Goal: Information Seeking & Learning: Learn about a topic

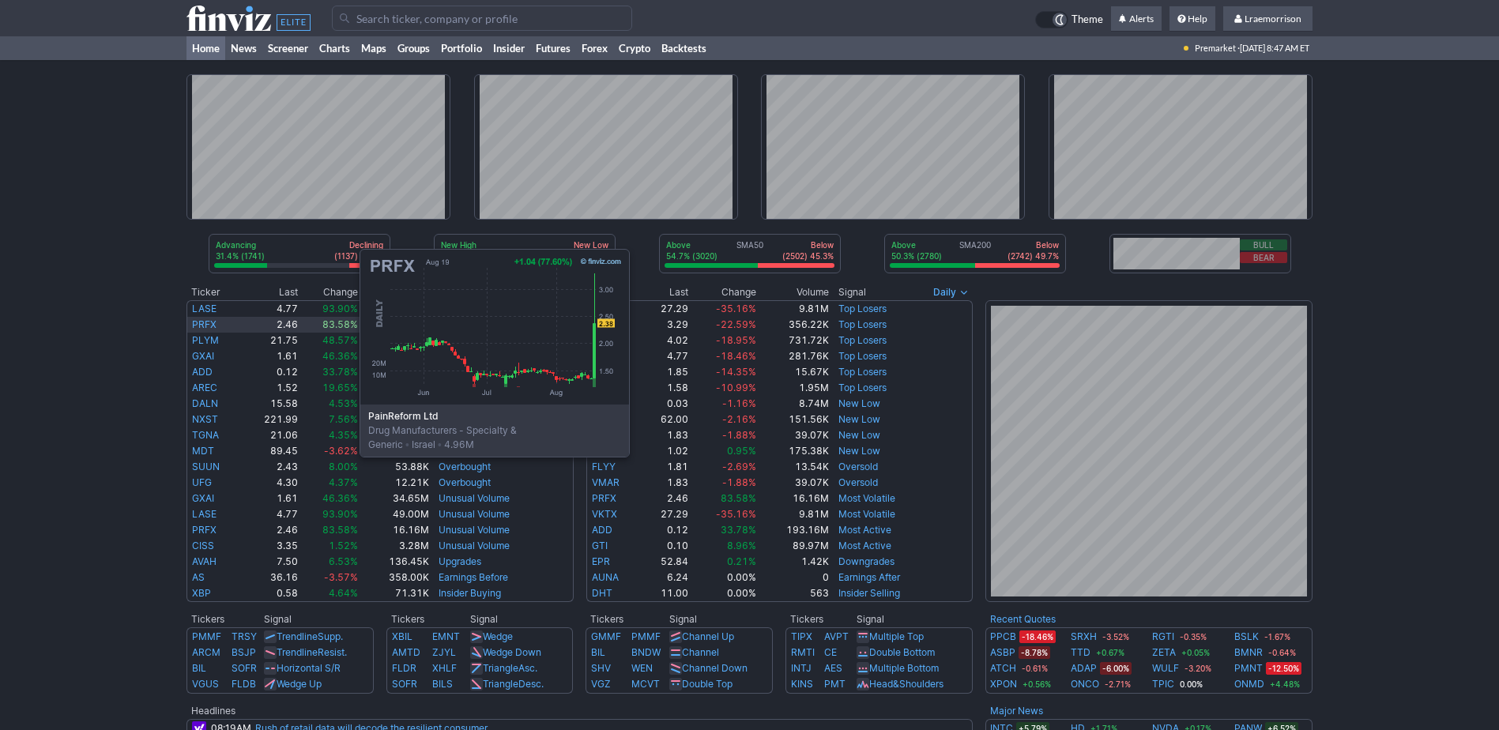
click at [201, 324] on link "PRFX" at bounding box center [204, 324] width 24 height 12
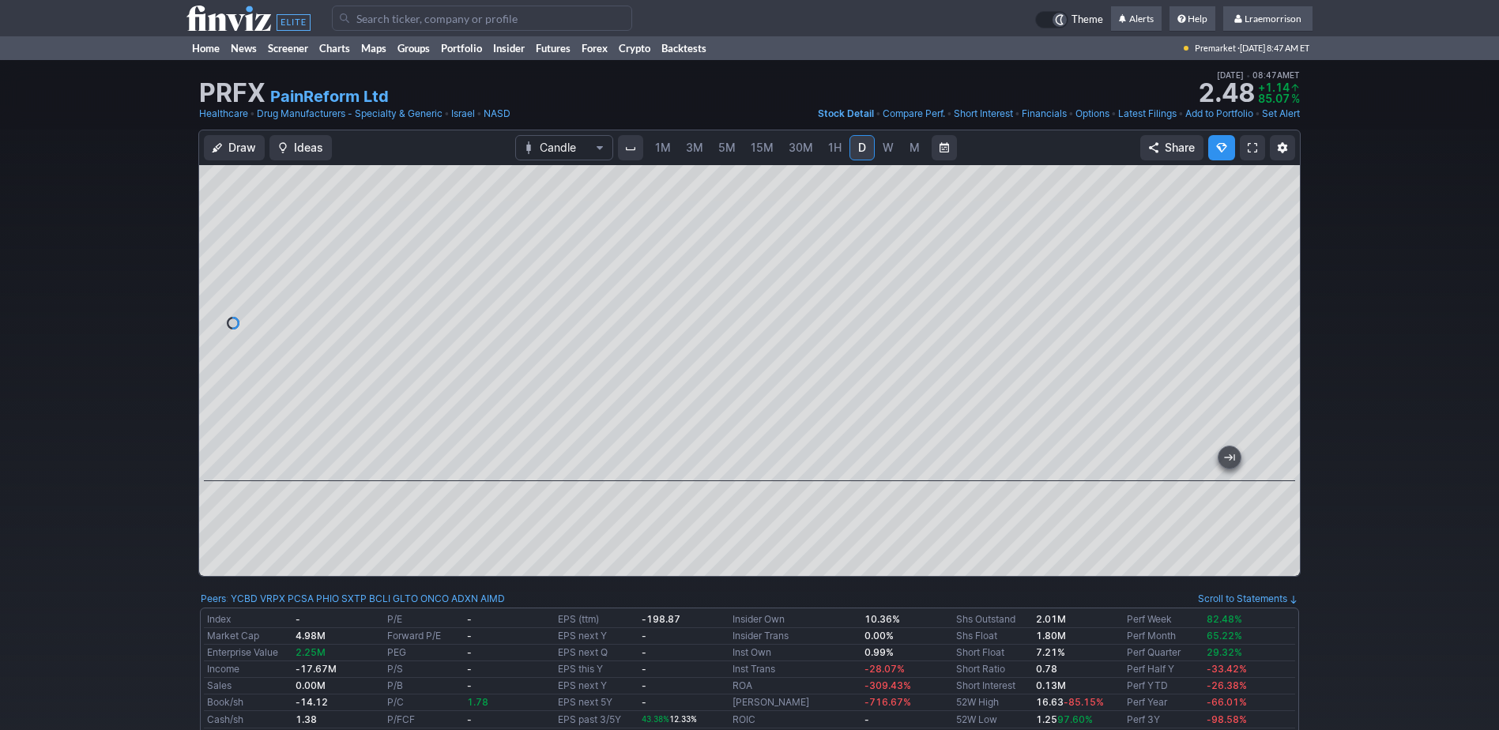
click at [664, 152] on span "1M" at bounding box center [663, 147] width 16 height 13
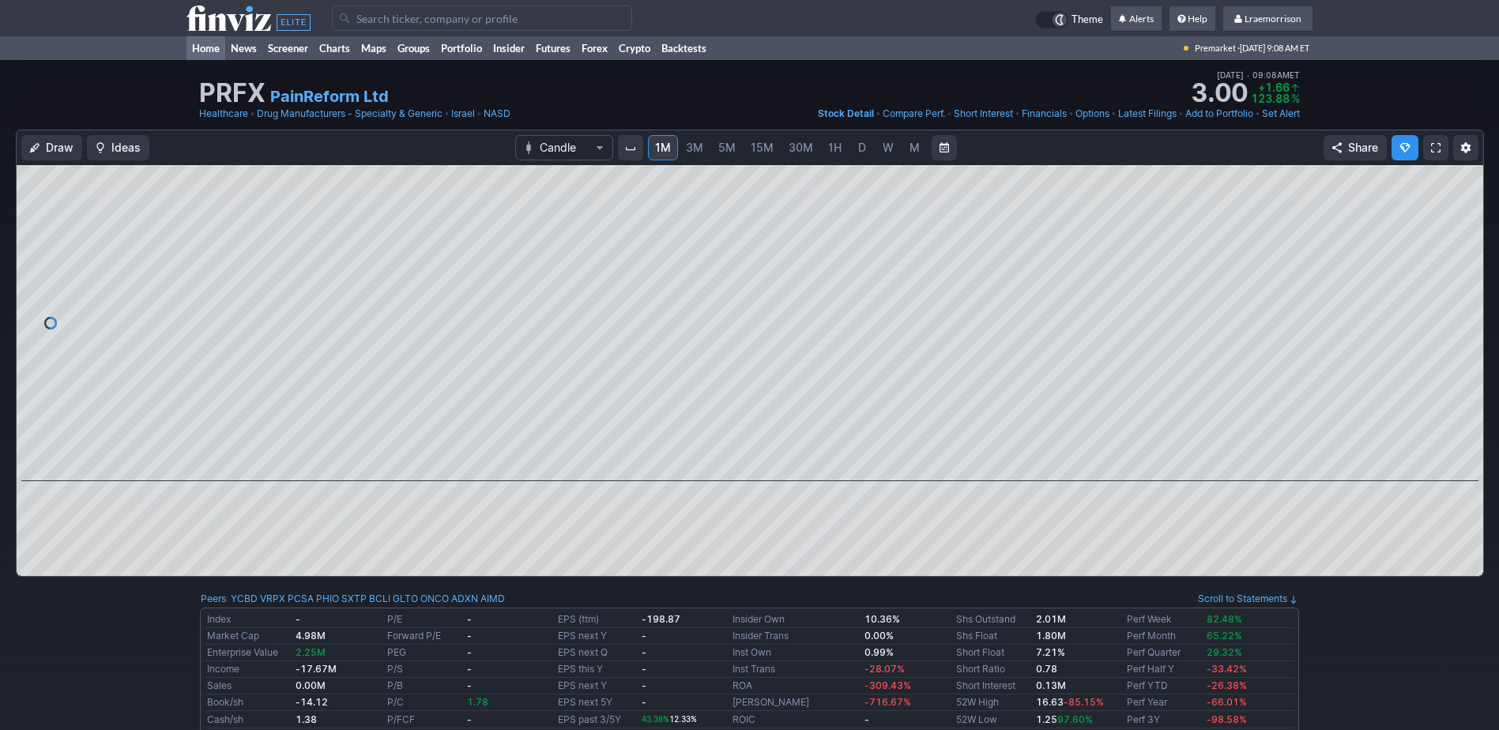
click at [199, 43] on link "Home" at bounding box center [205, 48] width 39 height 24
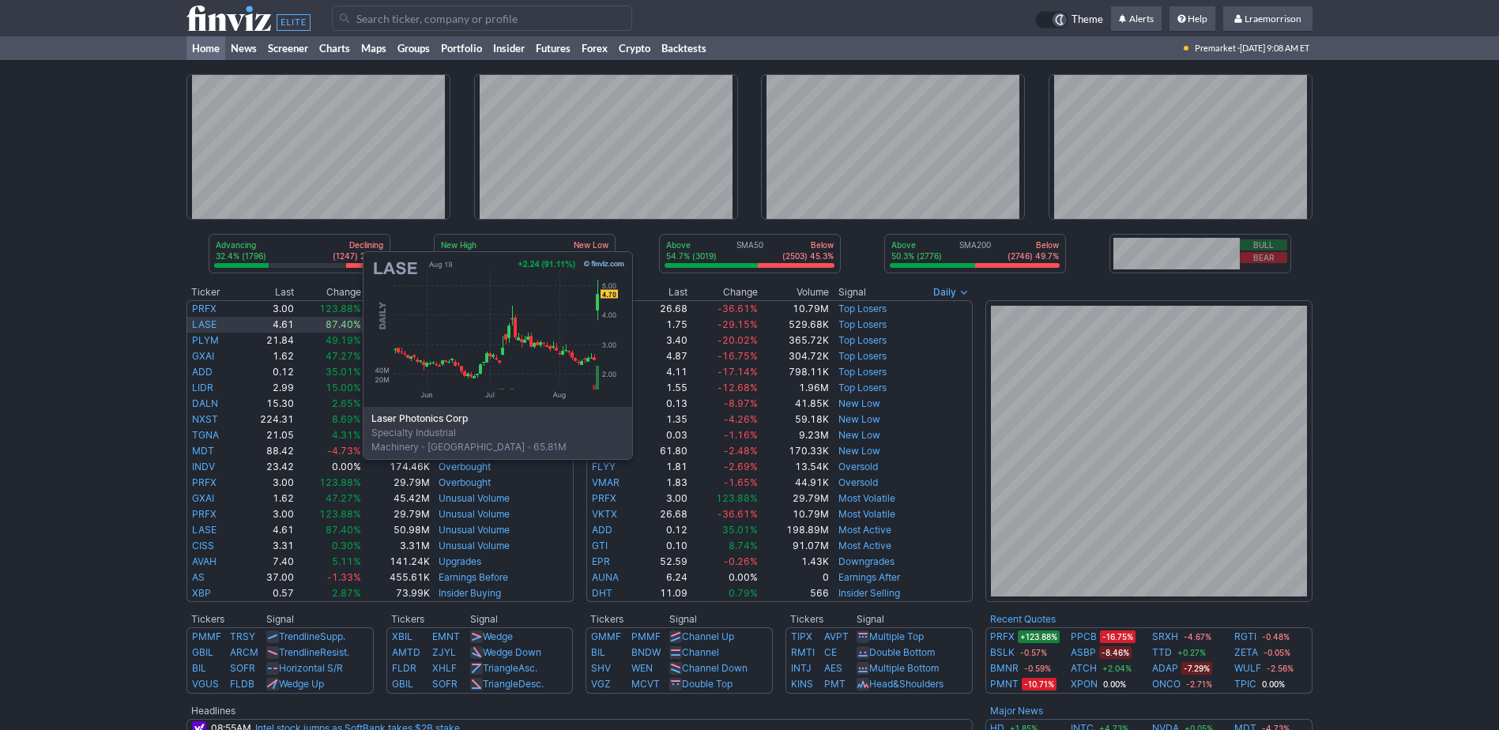
click at [205, 326] on link "LASE" at bounding box center [204, 324] width 24 height 12
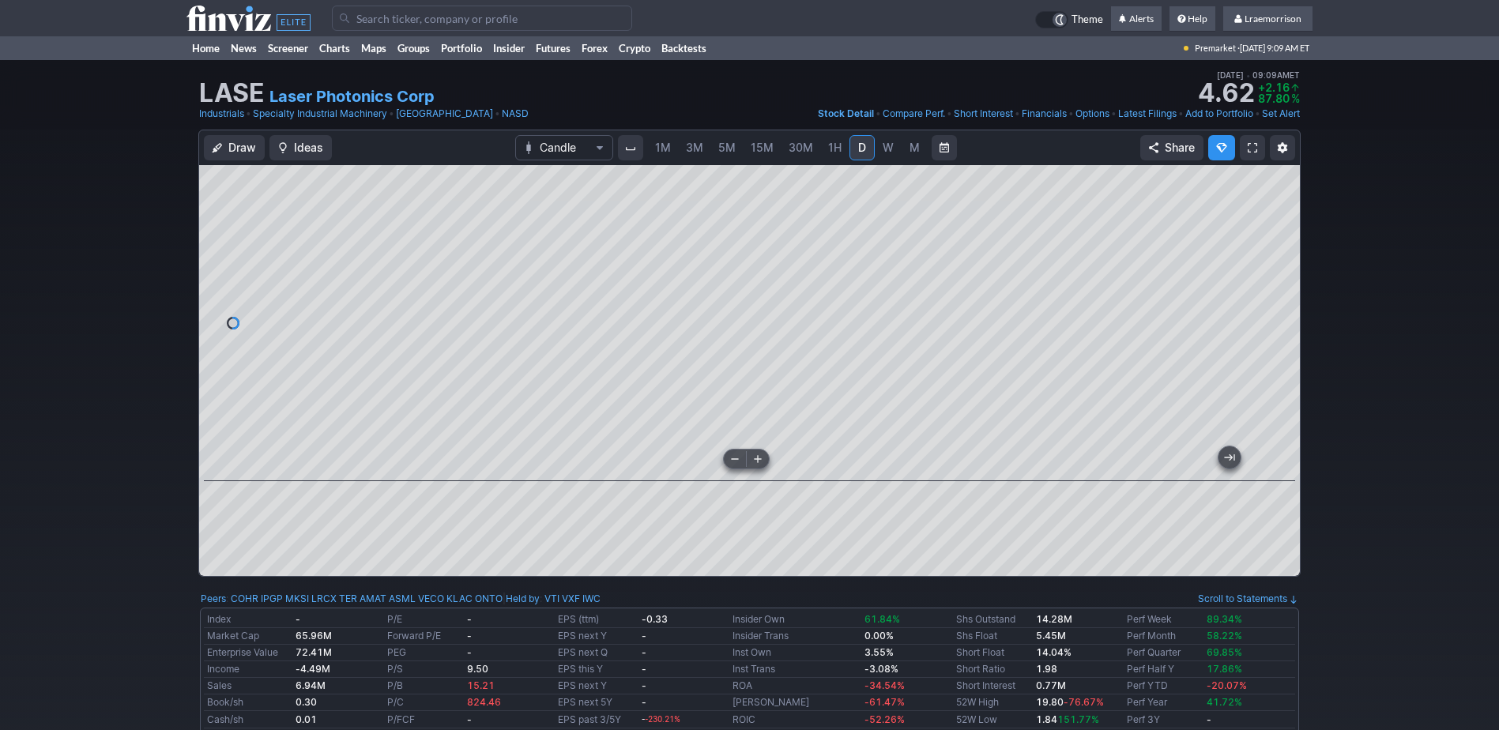
click at [569, 469] on div at bounding box center [749, 323] width 1101 height 316
click at [662, 158] on link "1M" at bounding box center [663, 147] width 30 height 25
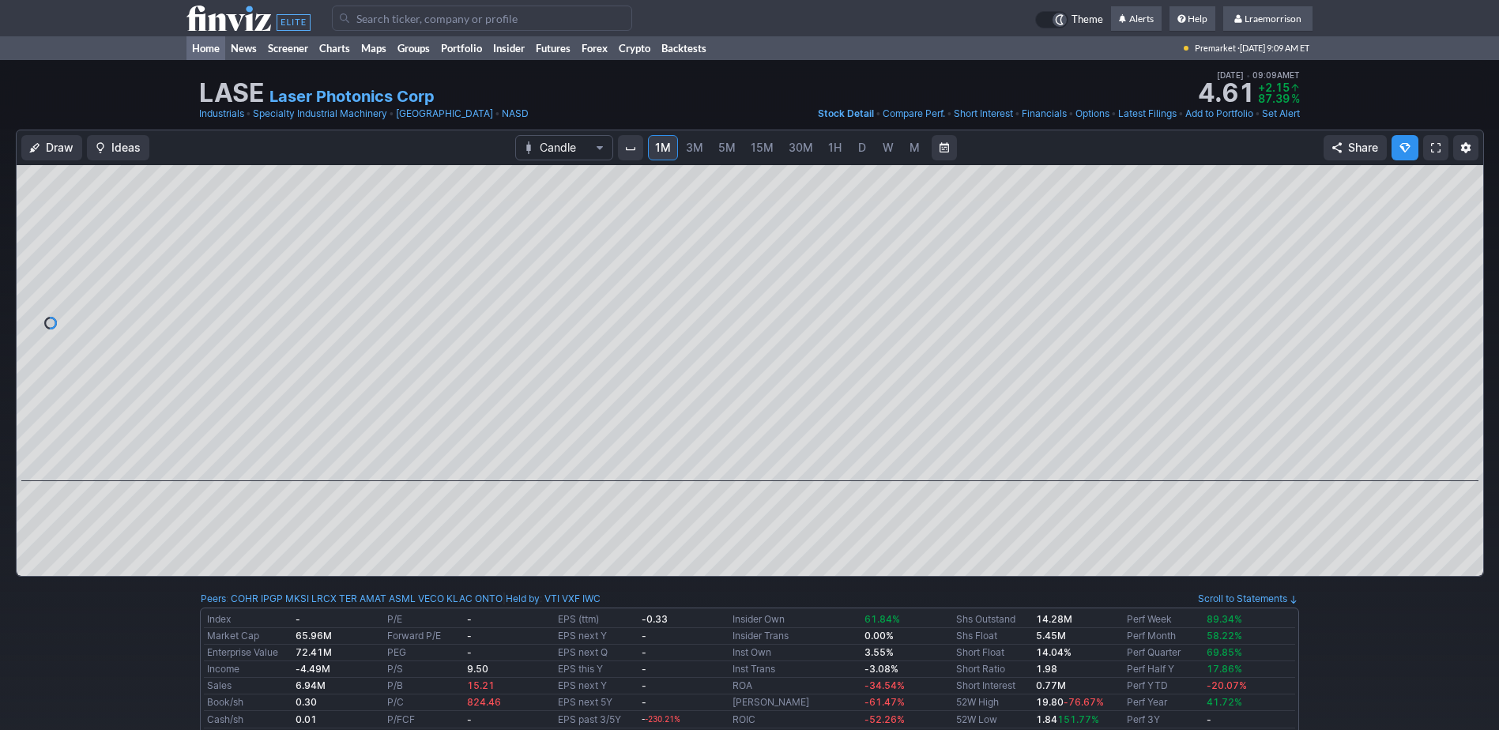
click at [206, 50] on link "Home" at bounding box center [205, 48] width 39 height 24
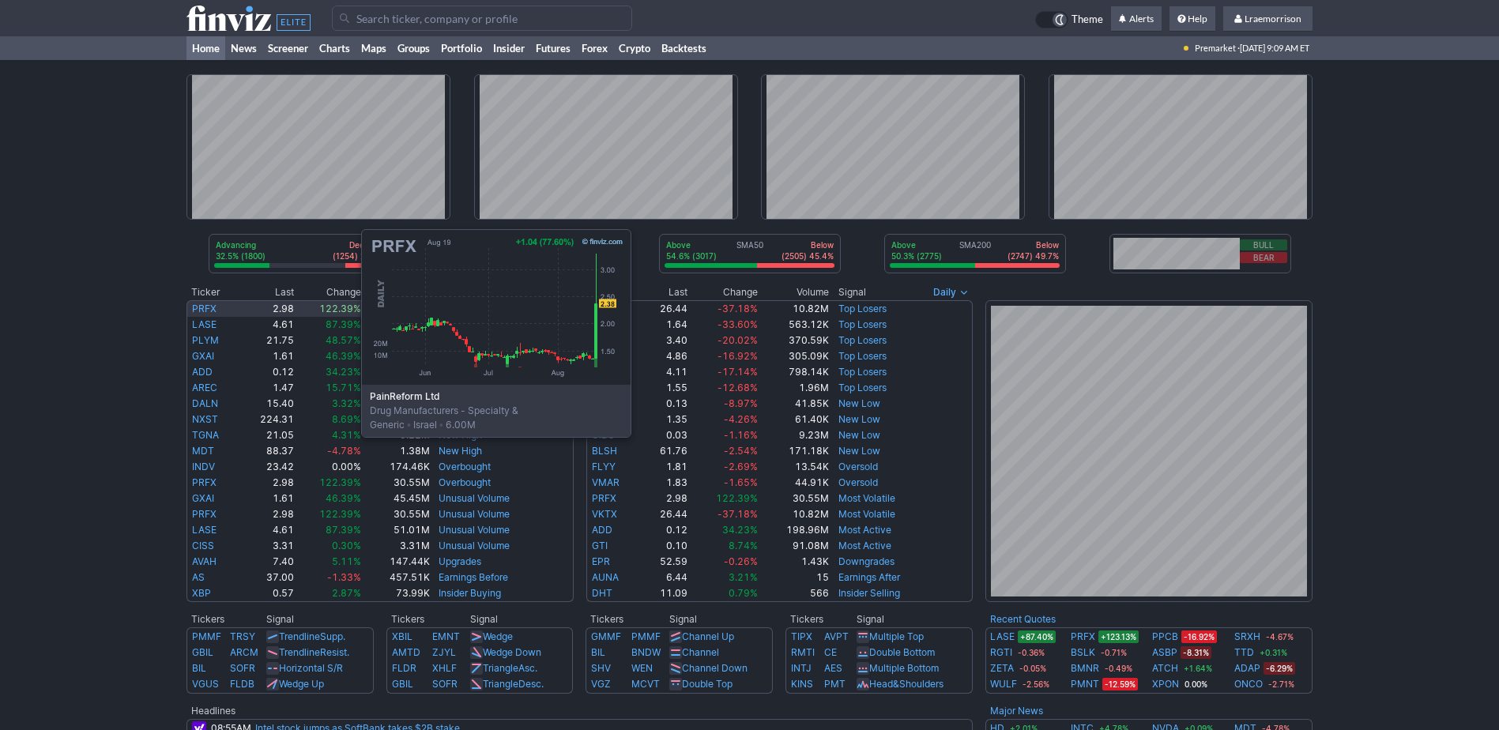
click at [203, 304] on link "PRFX" at bounding box center [204, 309] width 24 height 12
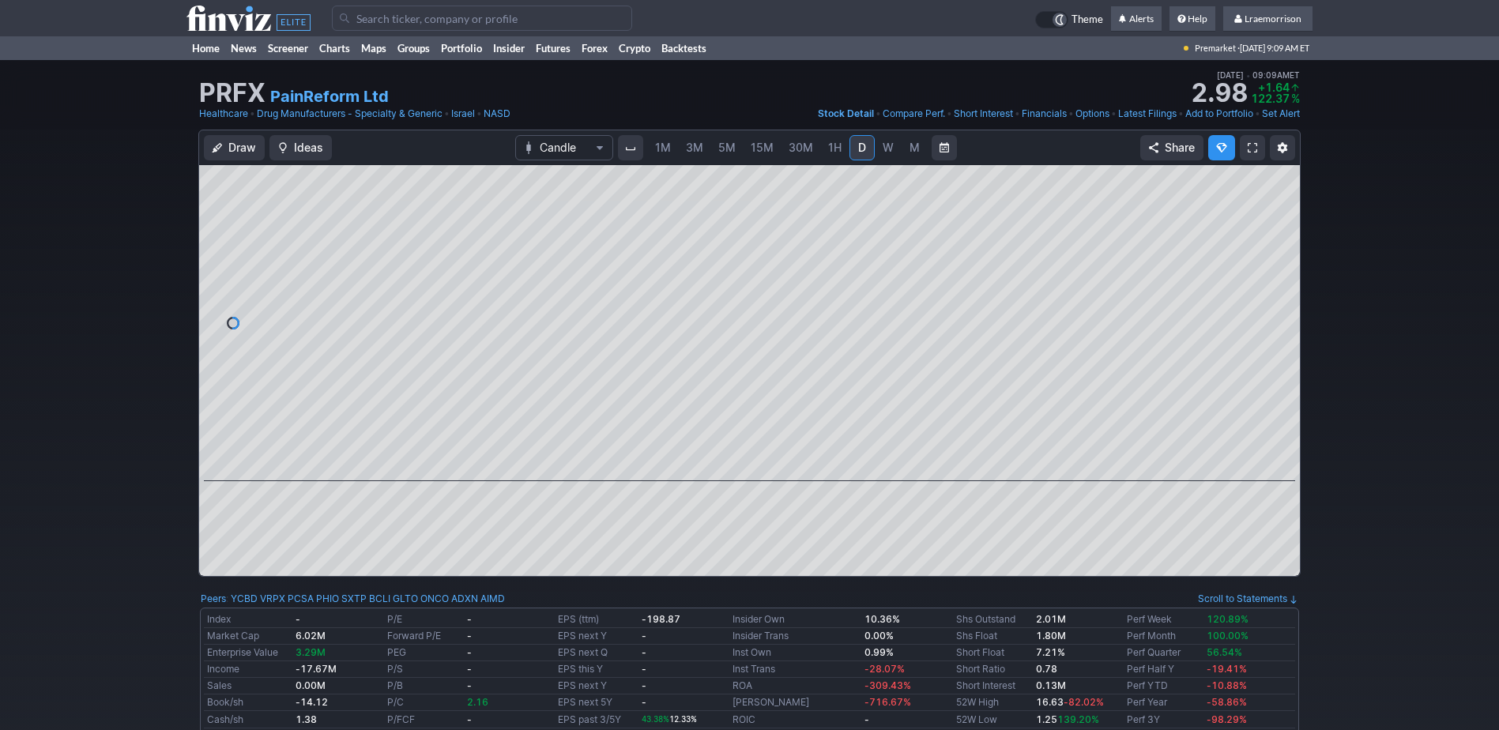
click at [663, 154] on span "1M" at bounding box center [663, 148] width 16 height 16
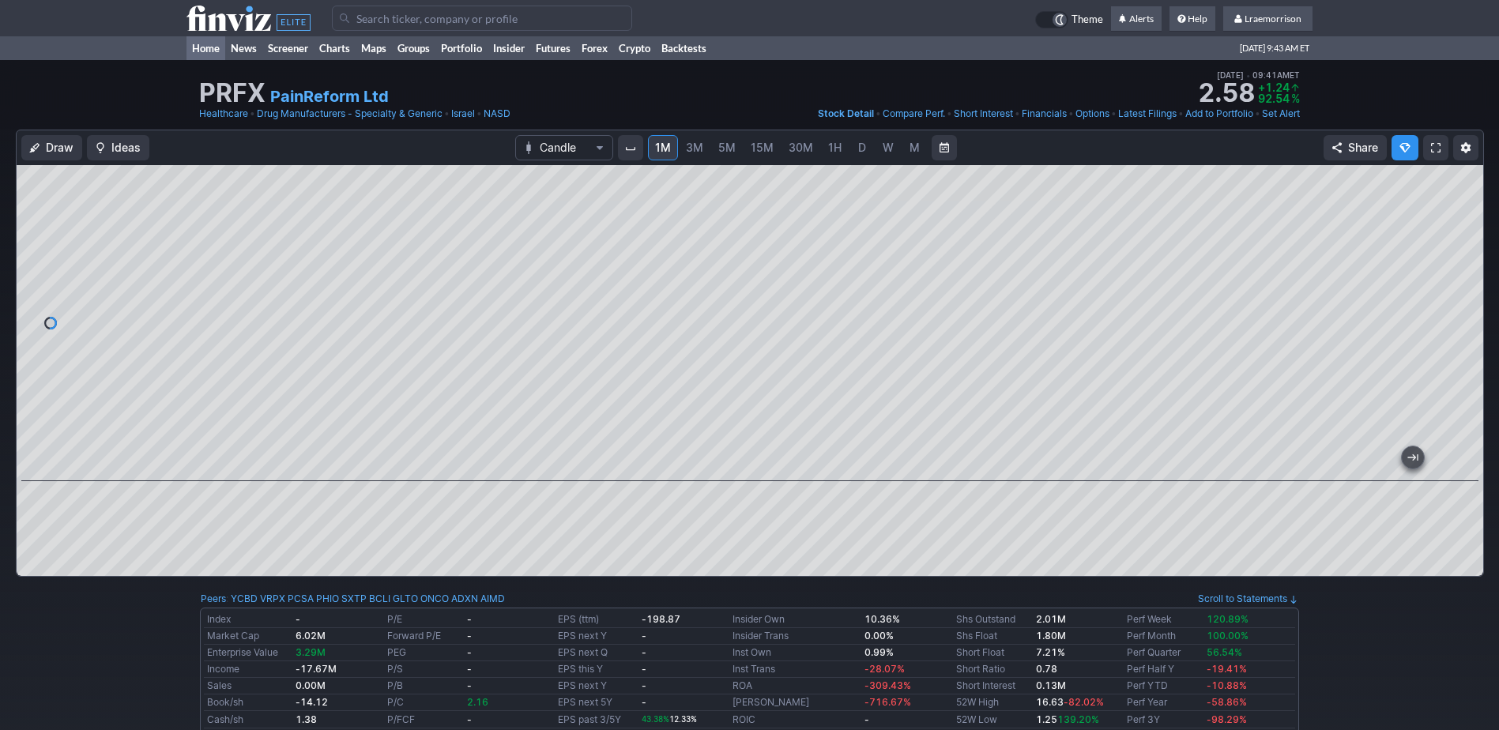
click at [205, 51] on link "Home" at bounding box center [205, 48] width 39 height 24
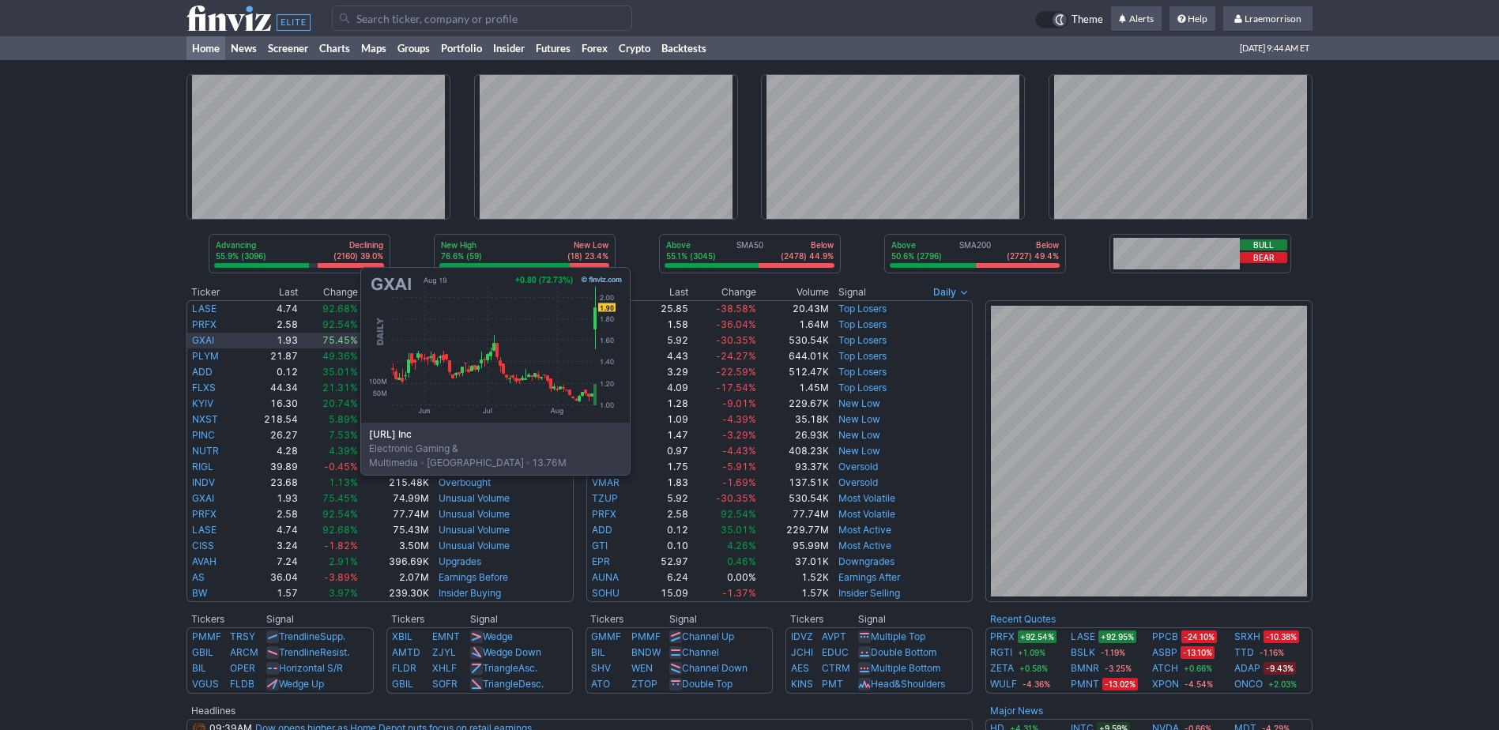
click at [202, 342] on link "GXAI" at bounding box center [203, 340] width 22 height 12
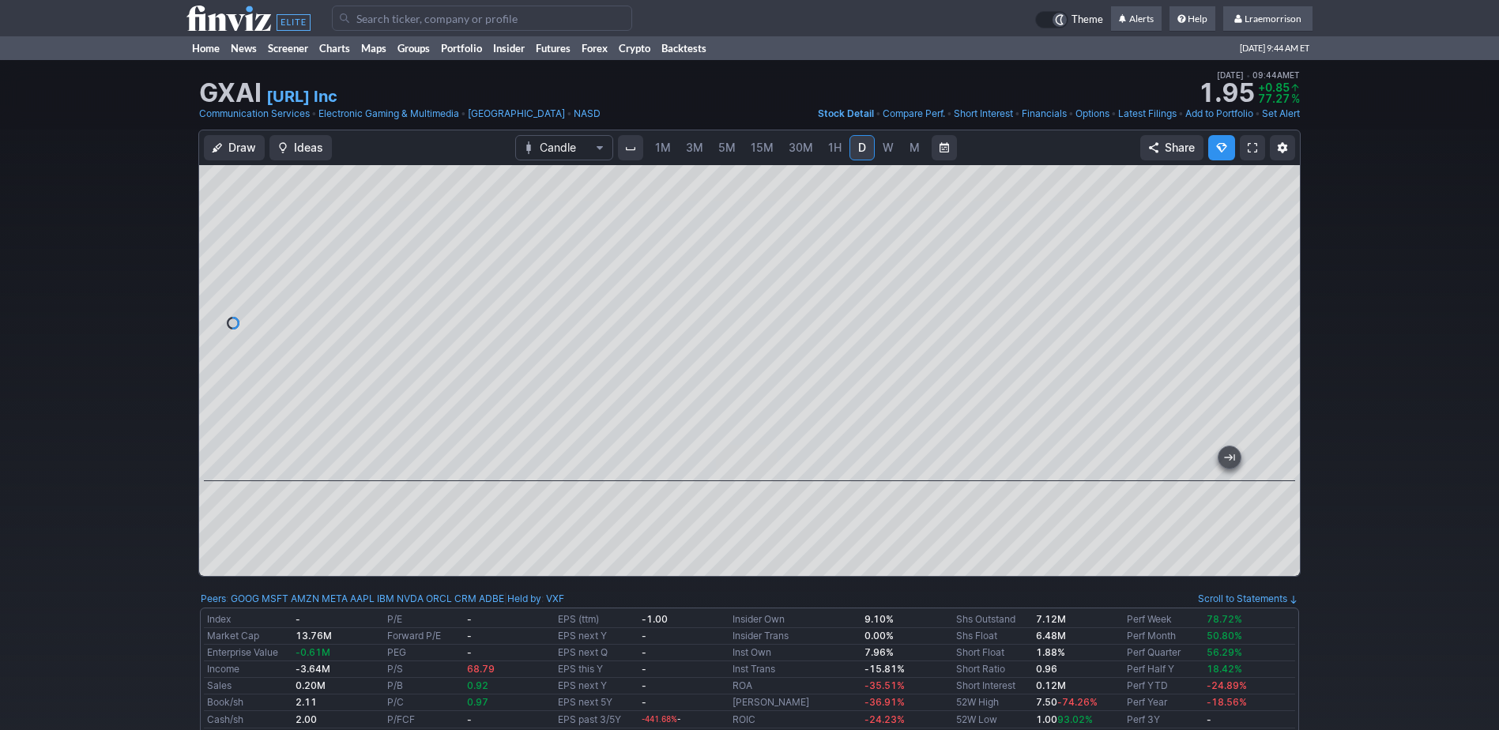
click at [674, 488] on div at bounding box center [749, 370] width 1101 height 411
click at [666, 143] on span "1M" at bounding box center [663, 147] width 16 height 13
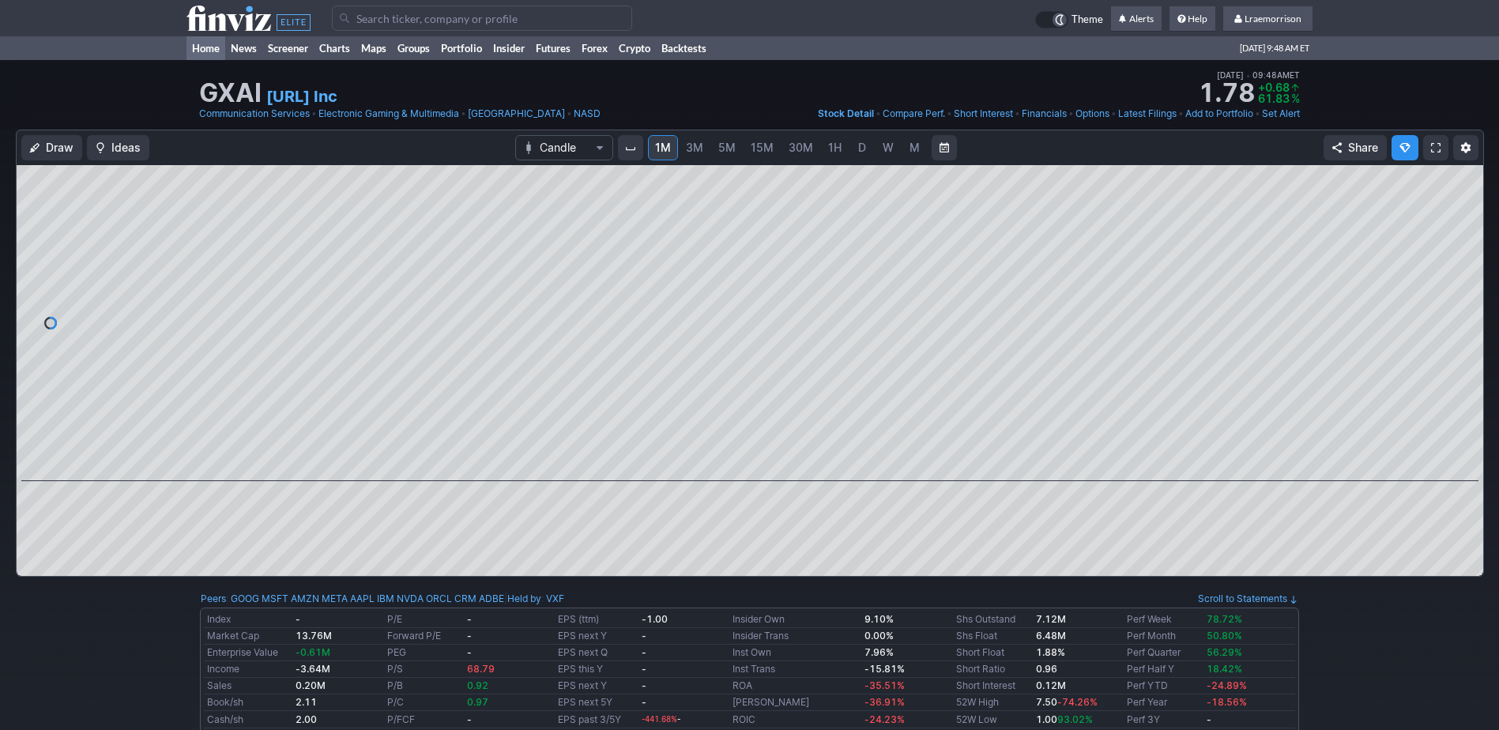
click at [202, 42] on link "Home" at bounding box center [205, 48] width 39 height 24
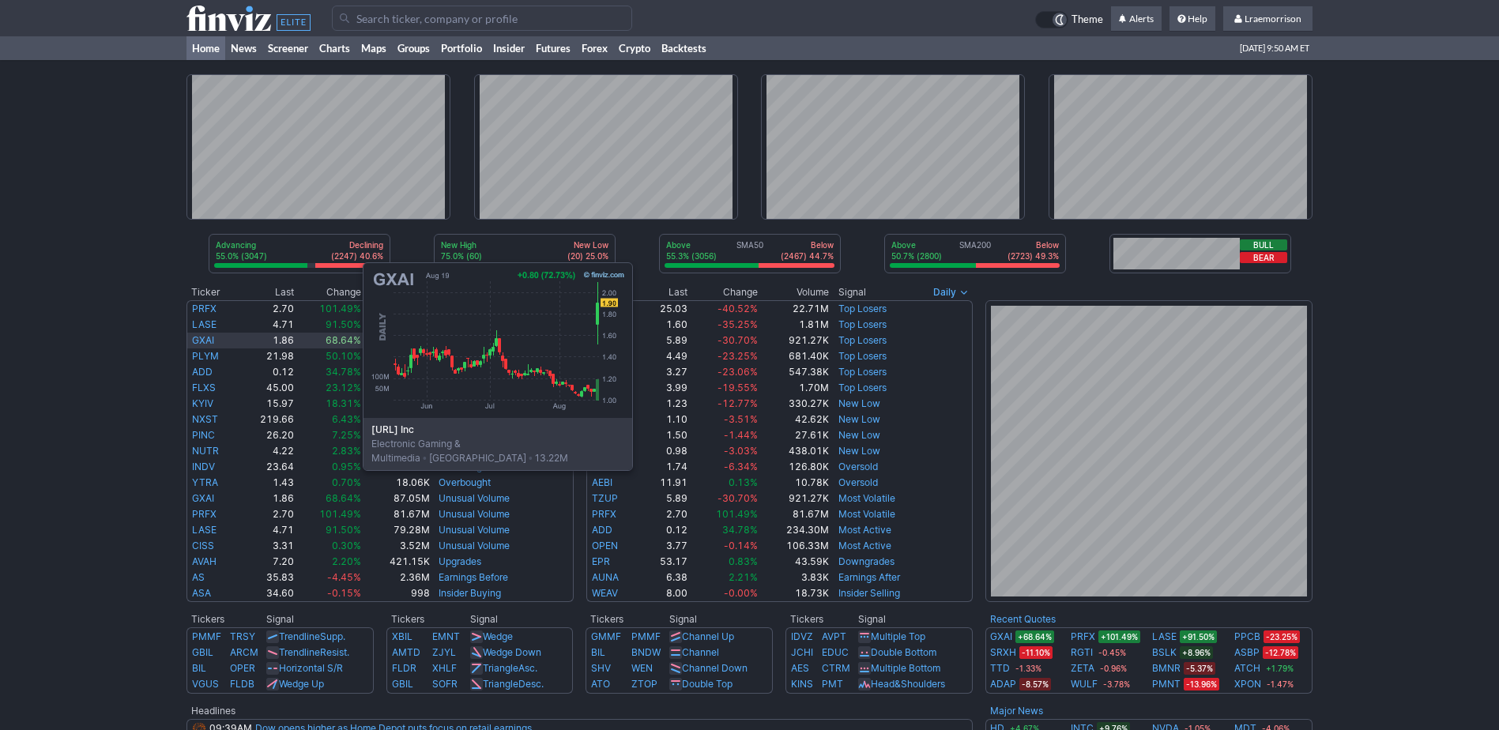
click at [205, 337] on link "GXAI" at bounding box center [203, 340] width 22 height 12
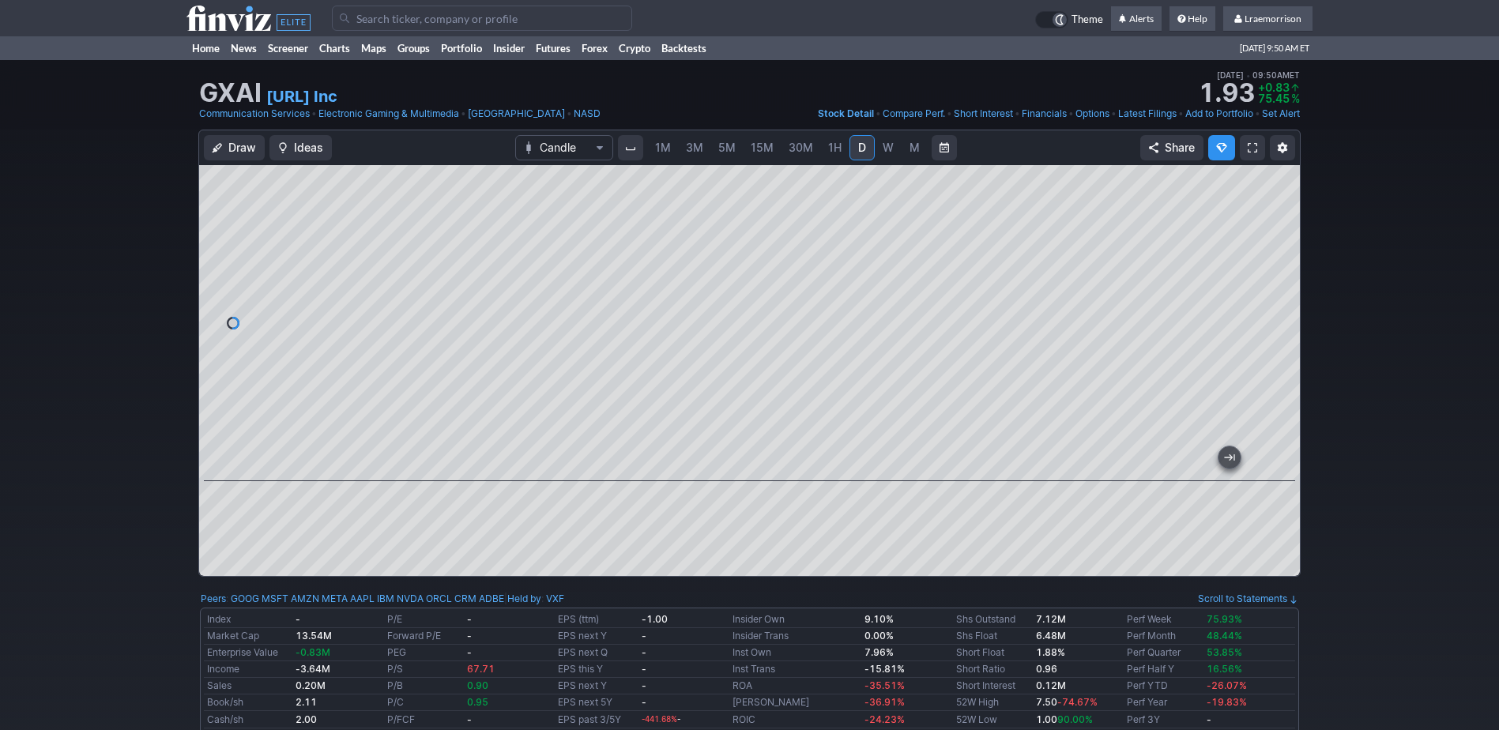
click at [665, 151] on span "1M" at bounding box center [663, 147] width 16 height 13
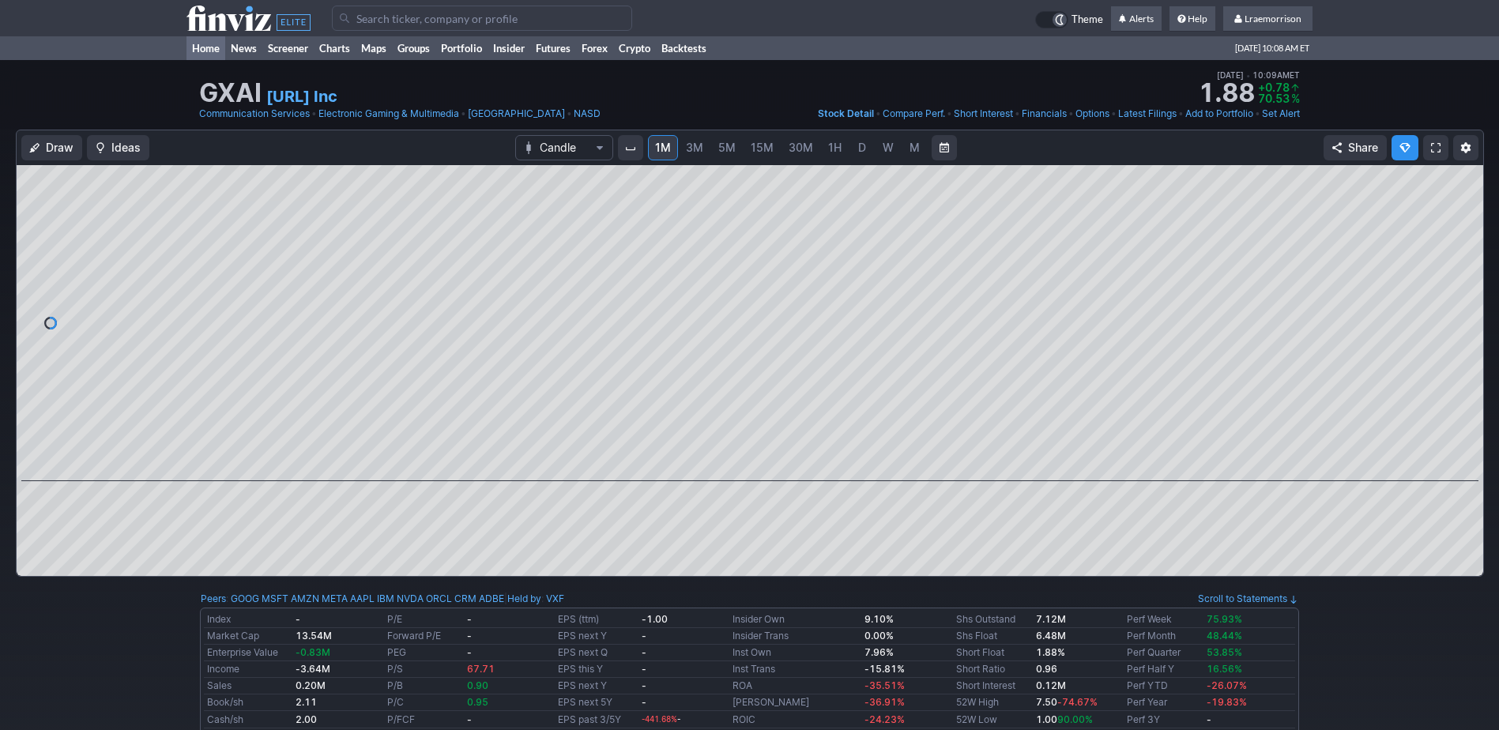
click at [209, 49] on link "Home" at bounding box center [205, 48] width 39 height 24
